Goal: Find contact information: Find contact information

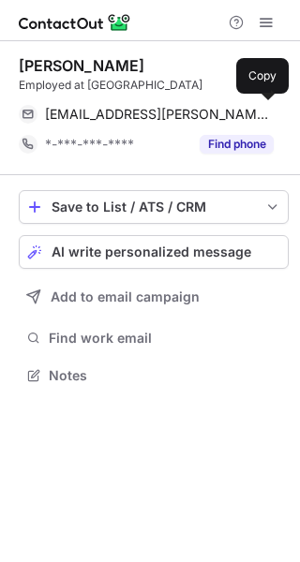
scroll to position [361, 300]
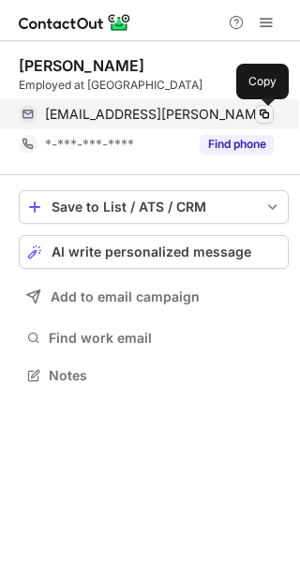
click at [264, 112] on span at bounding box center [263, 114] width 15 height 15
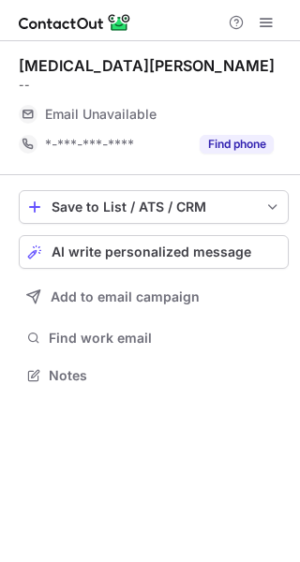
scroll to position [8, 9]
